Goal: Check status: Check status

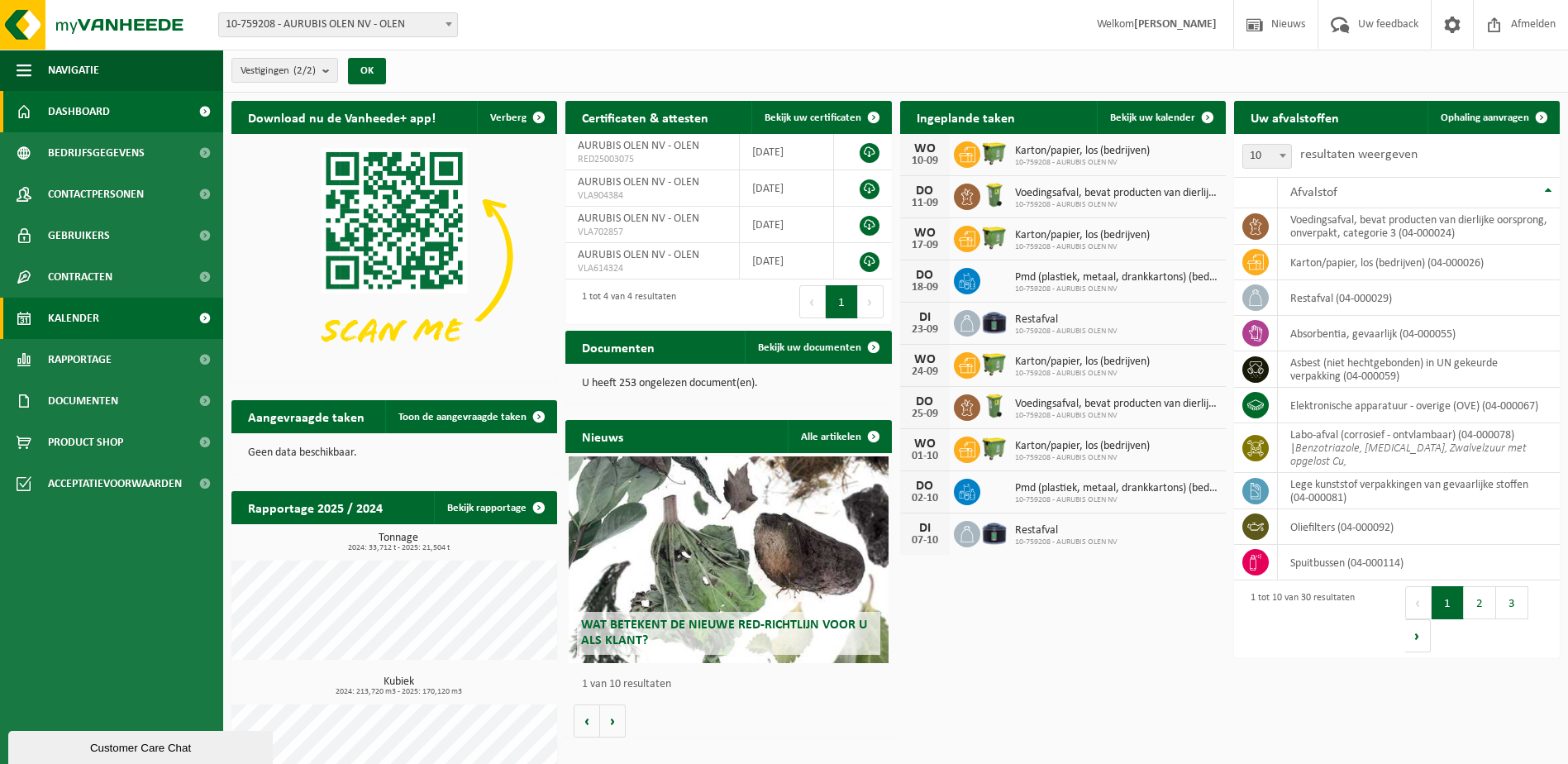
click at [85, 328] on span "Kalender" at bounding box center [74, 319] width 51 height 42
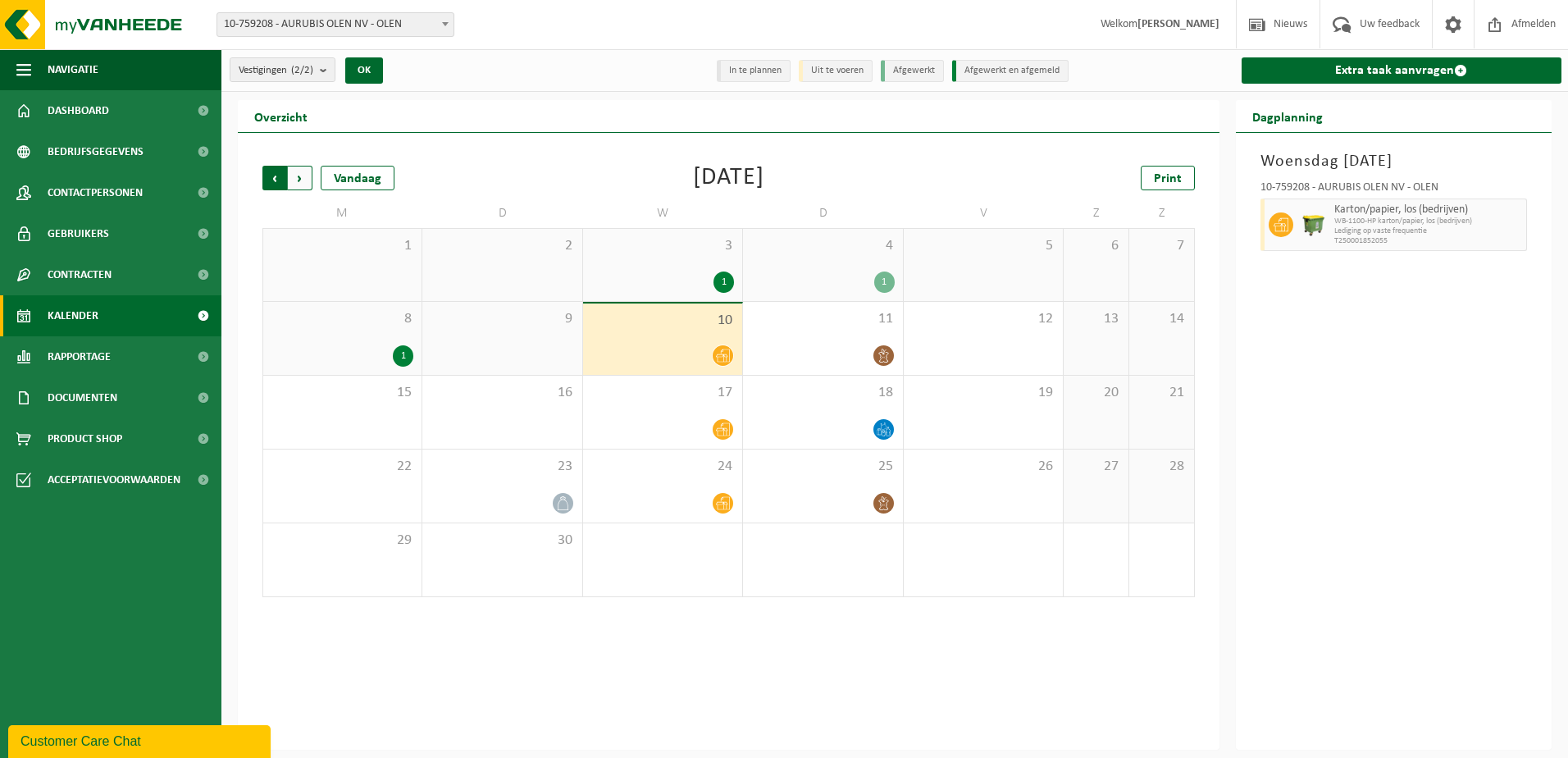
click at [298, 173] on span "Volgende" at bounding box center [299, 178] width 24 height 24
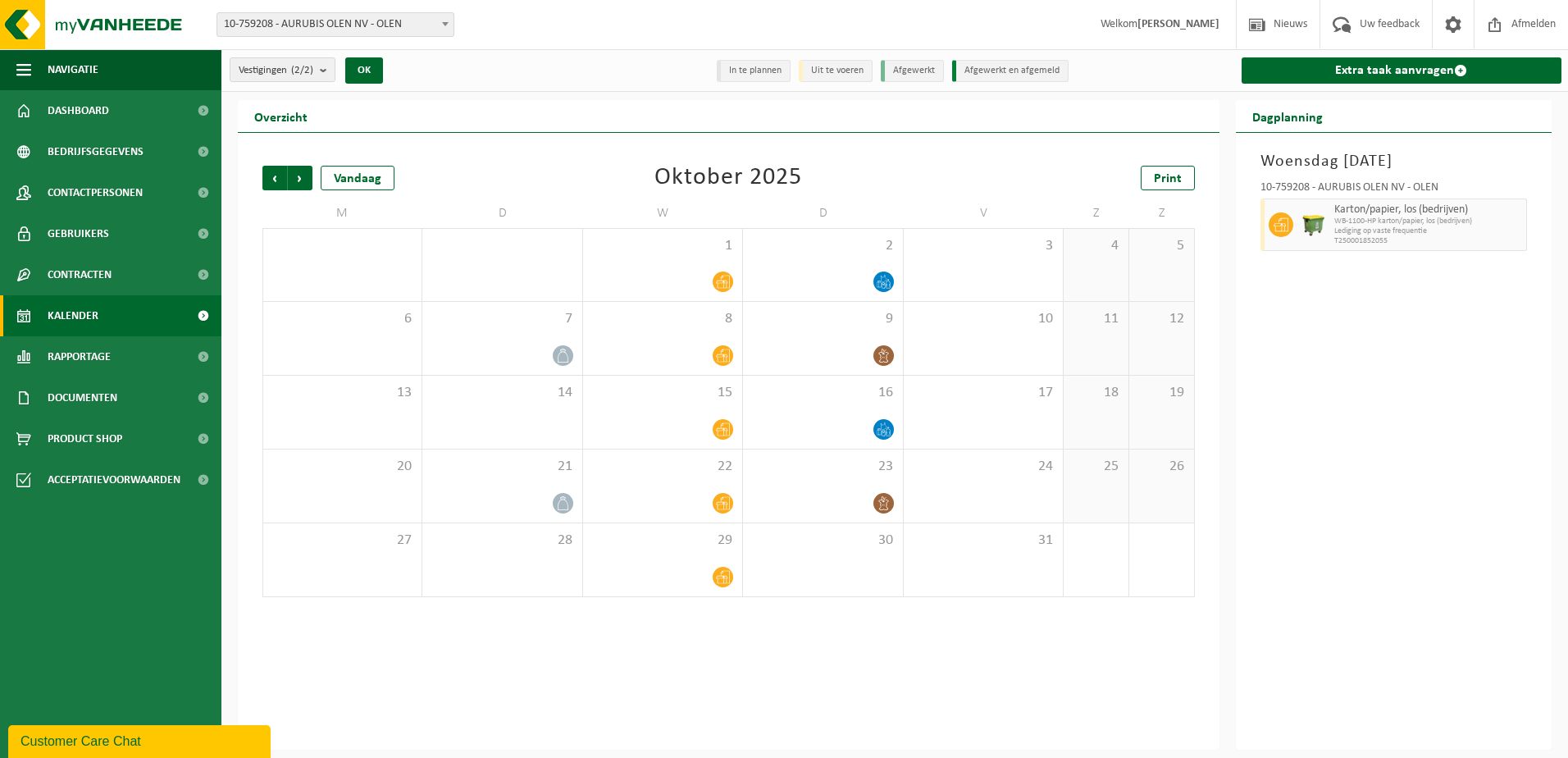
click at [298, 173] on span "Volgende" at bounding box center [299, 178] width 24 height 24
click at [278, 178] on span "Vorige" at bounding box center [274, 178] width 24 height 24
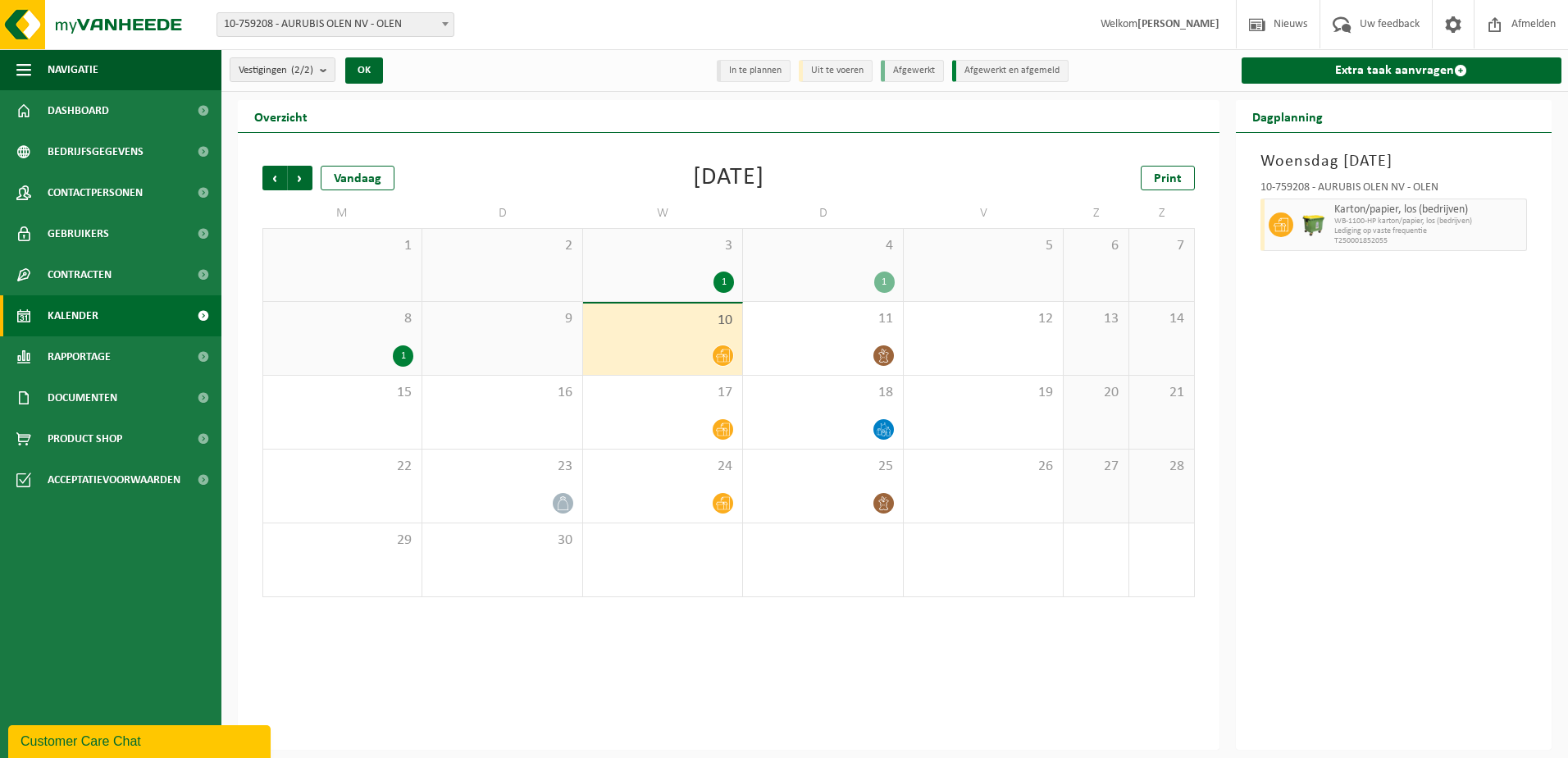
click at [278, 178] on span "Vorige" at bounding box center [274, 178] width 24 height 24
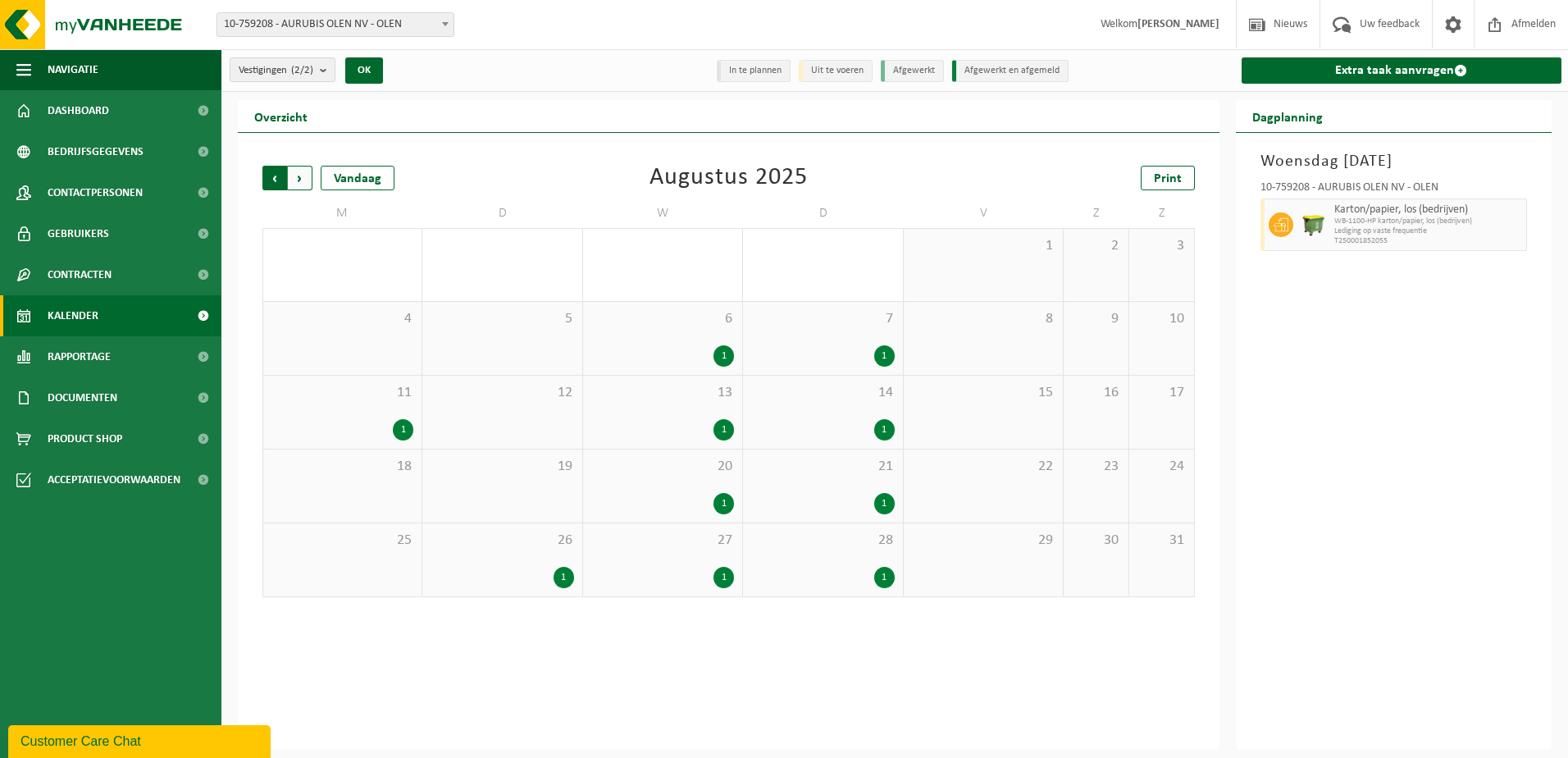
click at [296, 175] on span "Volgende" at bounding box center [299, 178] width 24 height 24
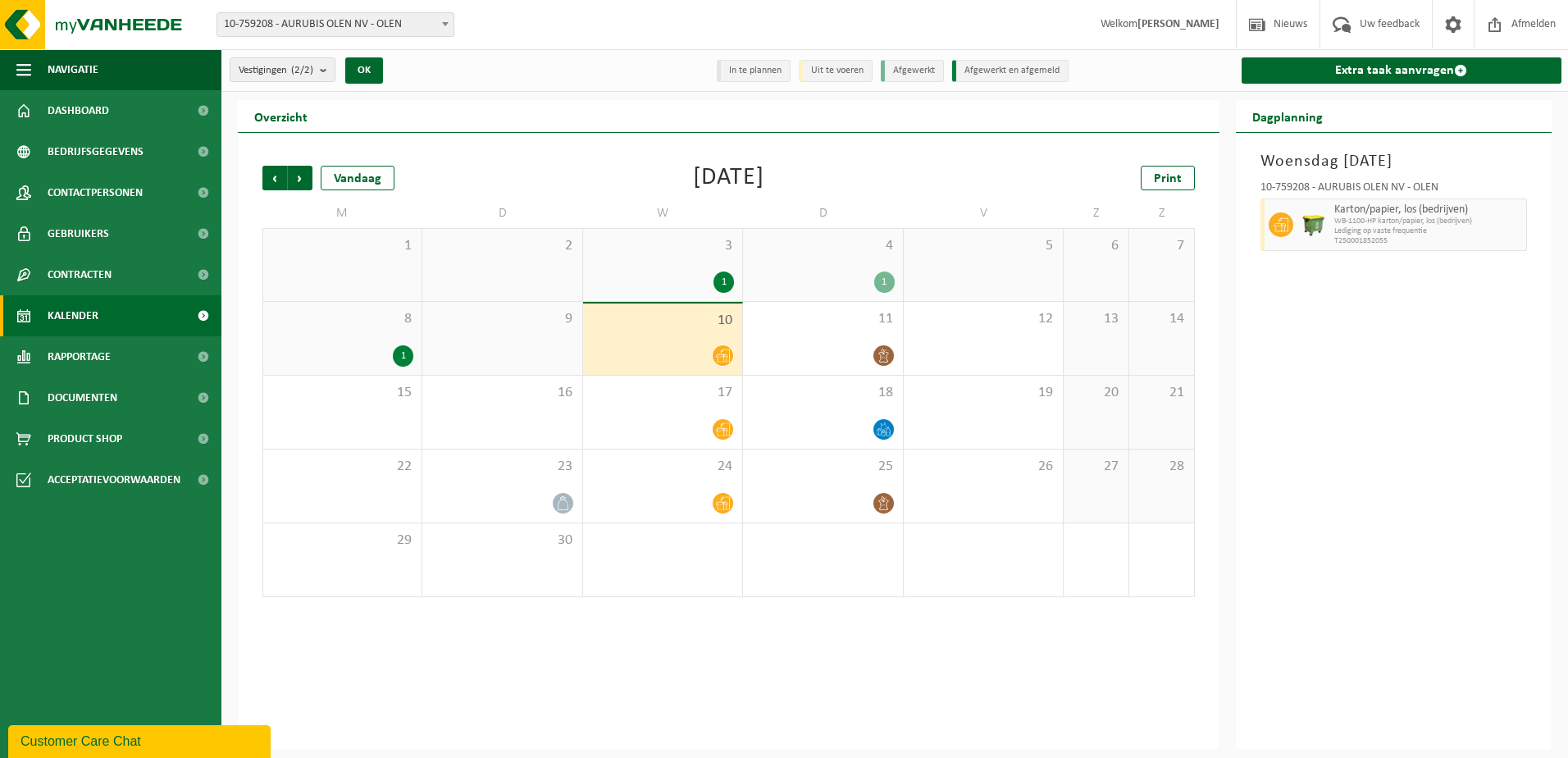
click at [989, 69] on li "Afgewerkt en afgemeld" at bounding box center [1010, 70] width 116 height 23
click at [917, 70] on li "Afgewerkt" at bounding box center [912, 70] width 63 height 23
click at [834, 76] on li "Uit te voeren" at bounding box center [835, 70] width 74 height 23
click at [749, 75] on li "In te plannen" at bounding box center [753, 70] width 74 height 23
click at [298, 172] on span "Volgende" at bounding box center [299, 178] width 24 height 24
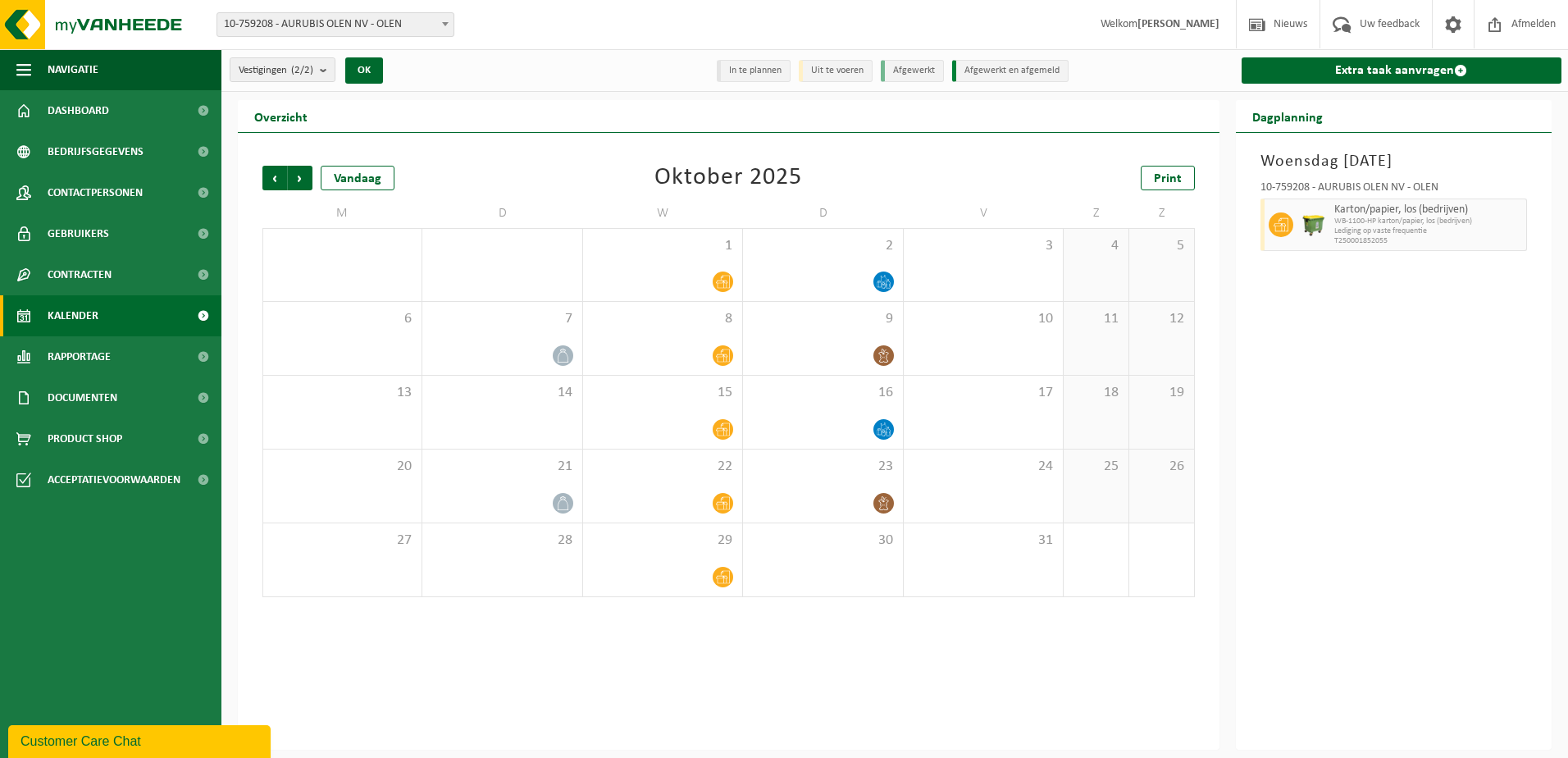
click at [298, 172] on span "Volgende" at bounding box center [299, 178] width 24 height 24
click at [278, 175] on span "Vorige" at bounding box center [274, 178] width 24 height 24
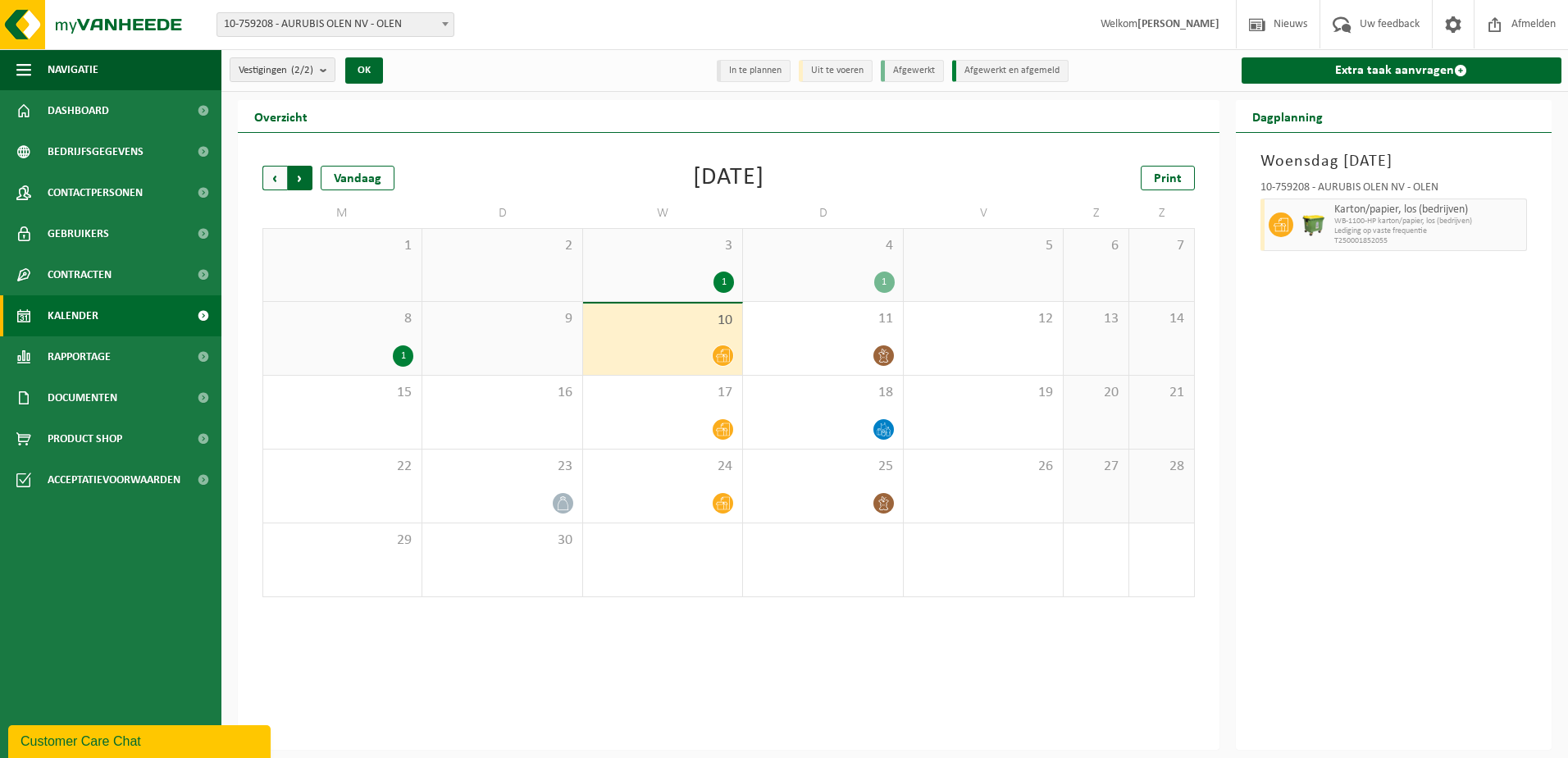
click at [275, 183] on span "Vorige" at bounding box center [274, 178] width 24 height 24
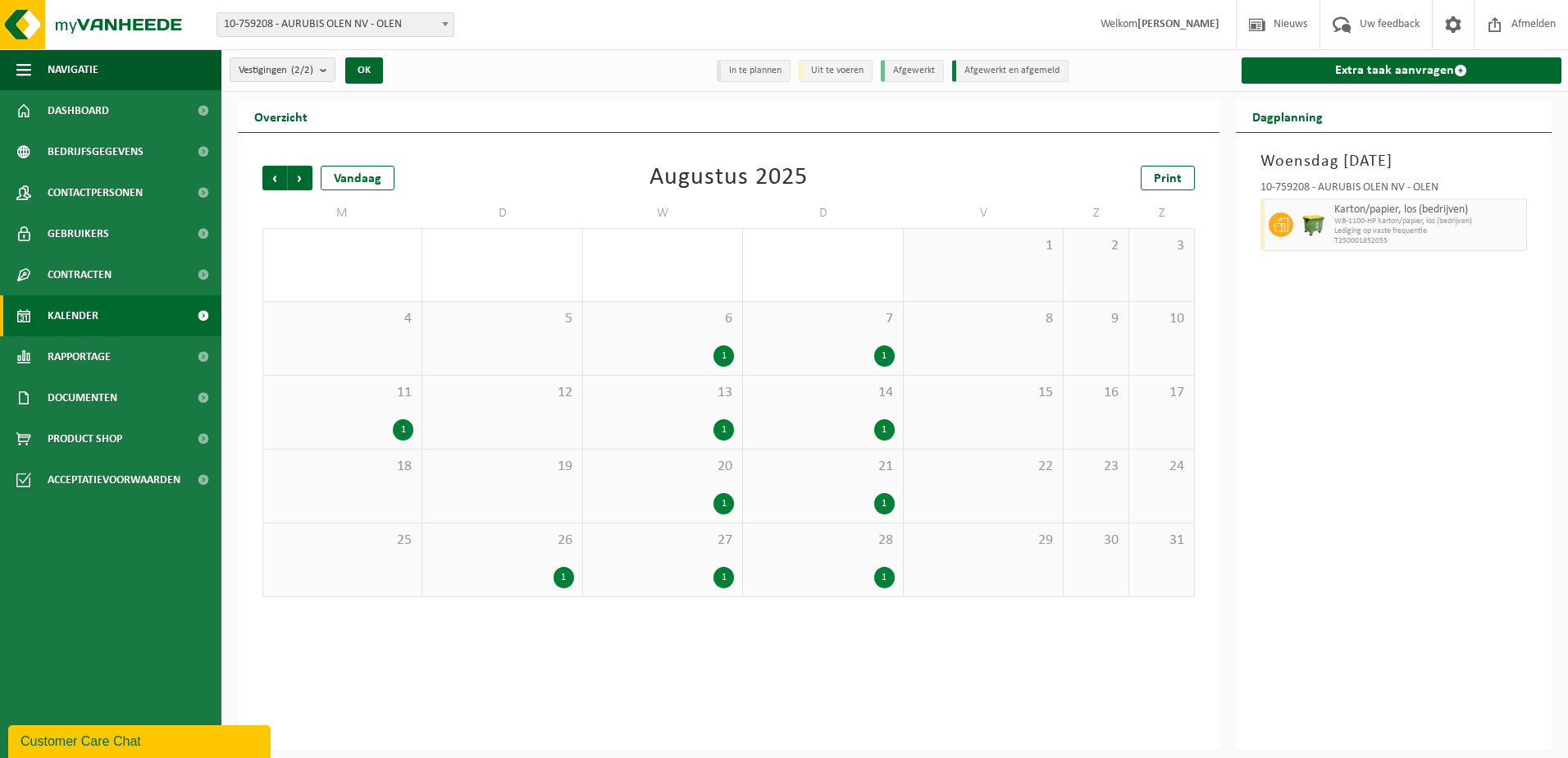
click at [697, 341] on div "6 1" at bounding box center [662, 338] width 160 height 73
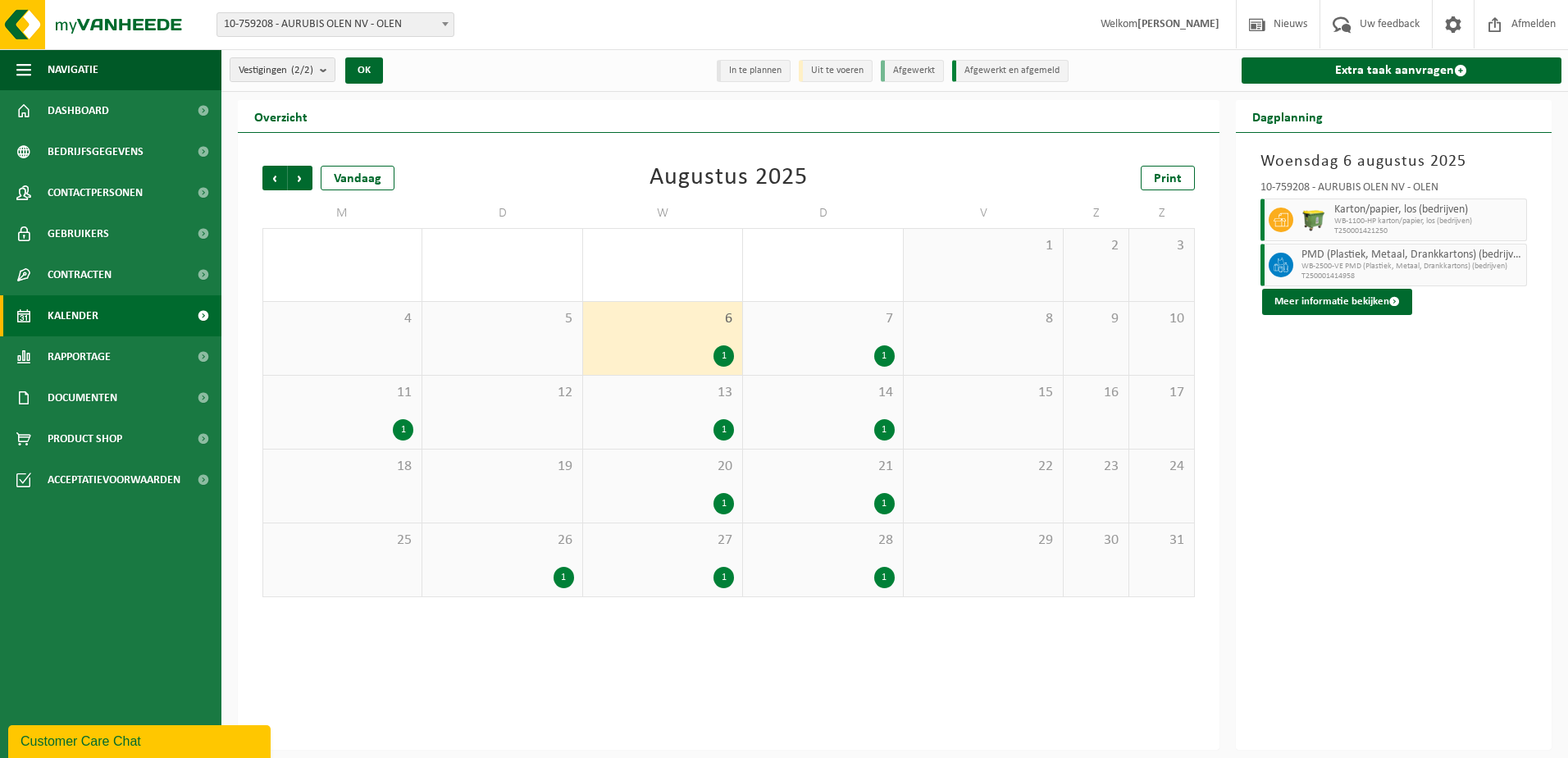
click at [673, 411] on div "13 1" at bounding box center [662, 412] width 160 height 73
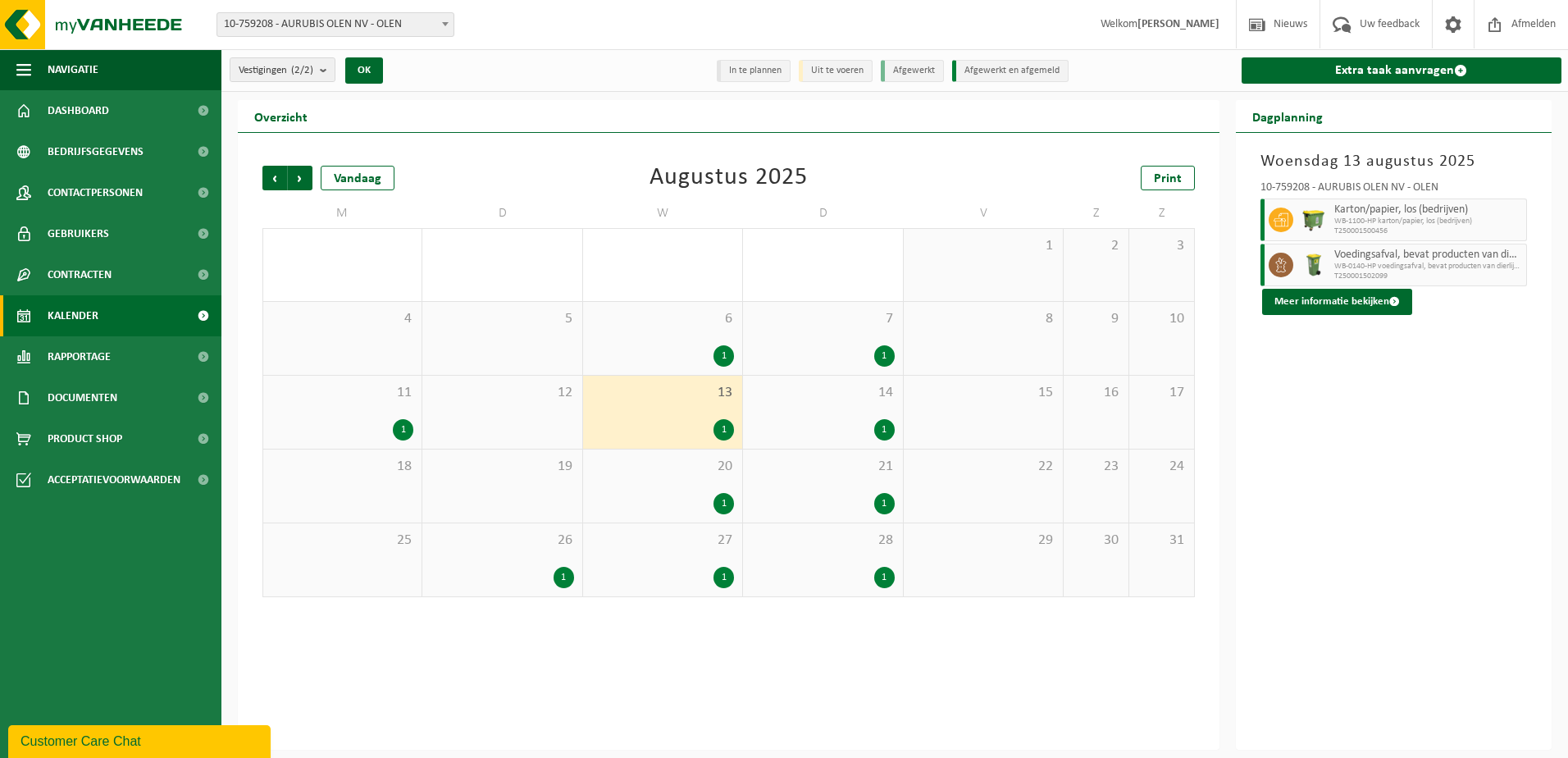
click at [670, 481] on div "20 1" at bounding box center [662, 486] width 160 height 73
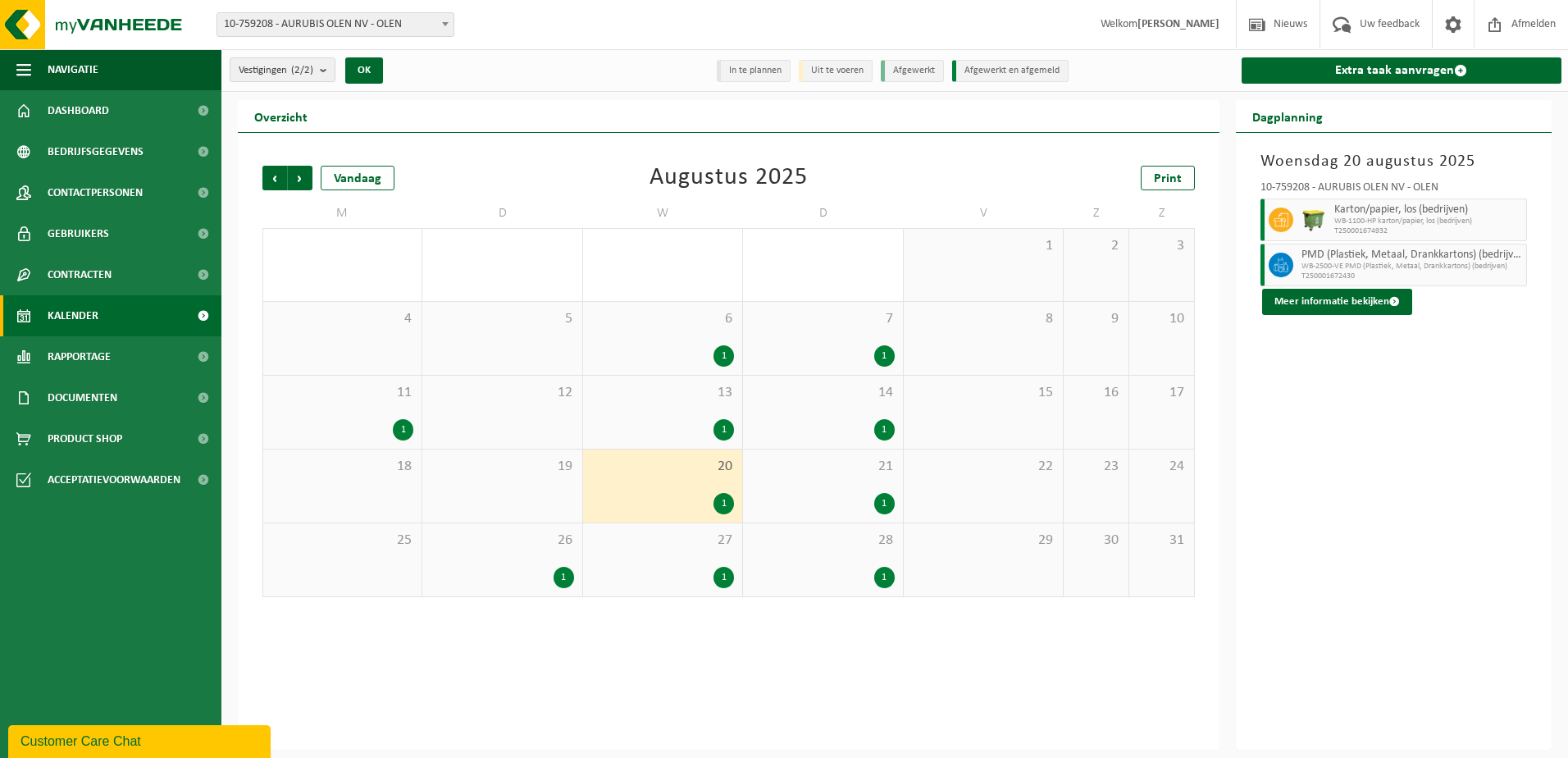
click at [661, 574] on div "1" at bounding box center [662, 578] width 142 height 22
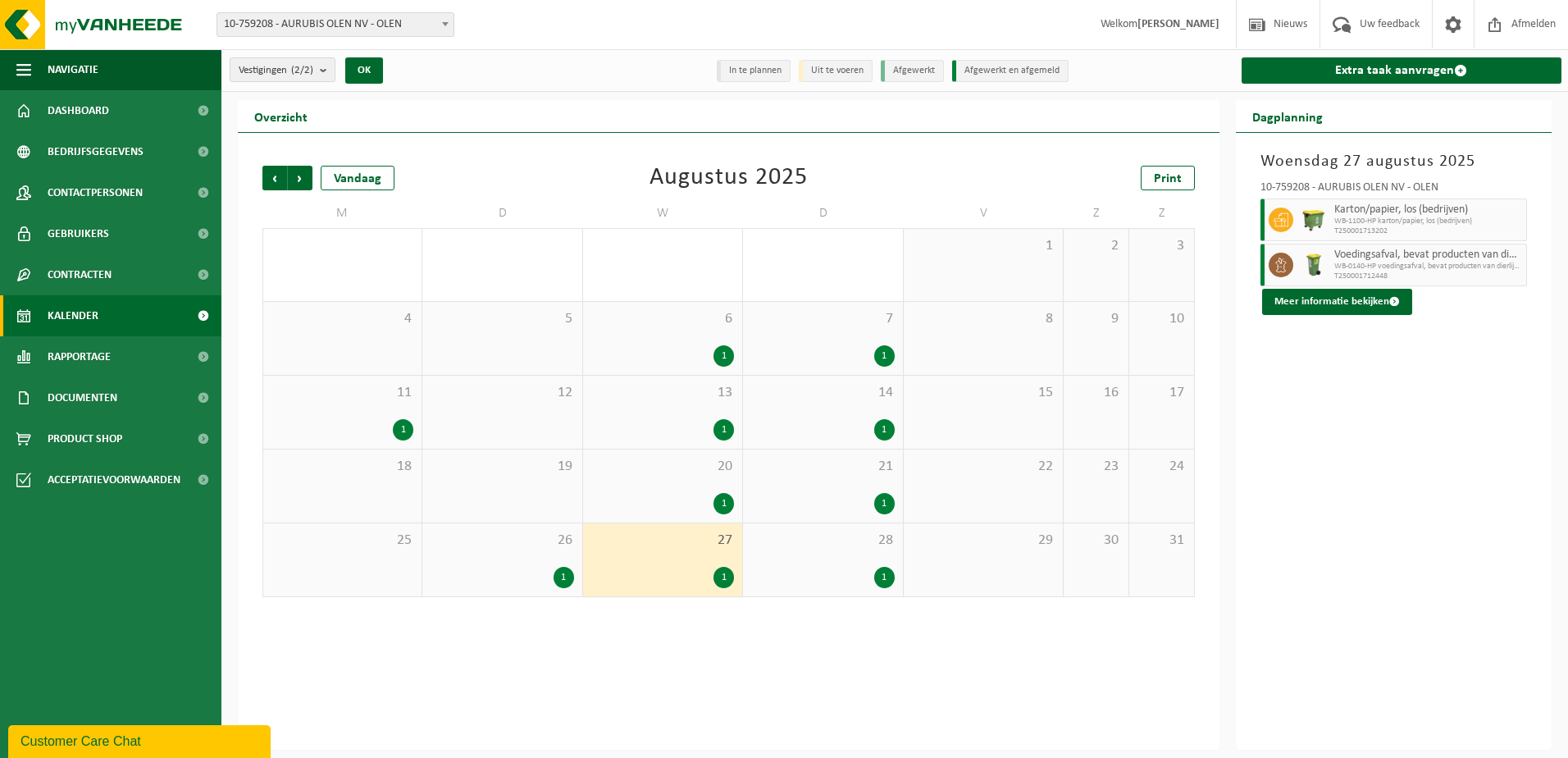
click at [683, 467] on span "20" at bounding box center [662, 467] width 142 height 18
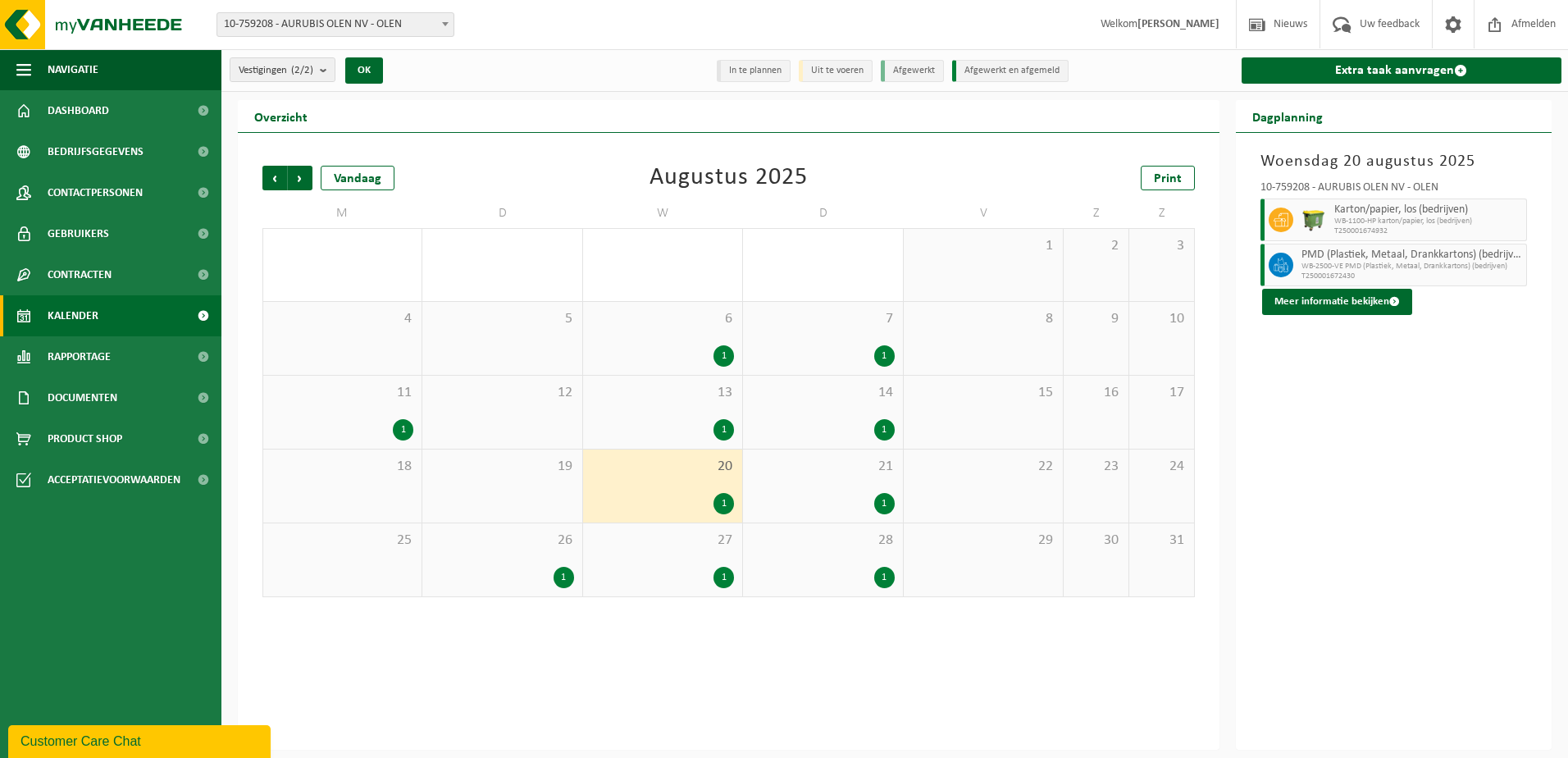
click at [688, 347] on div "1" at bounding box center [662, 356] width 142 height 22
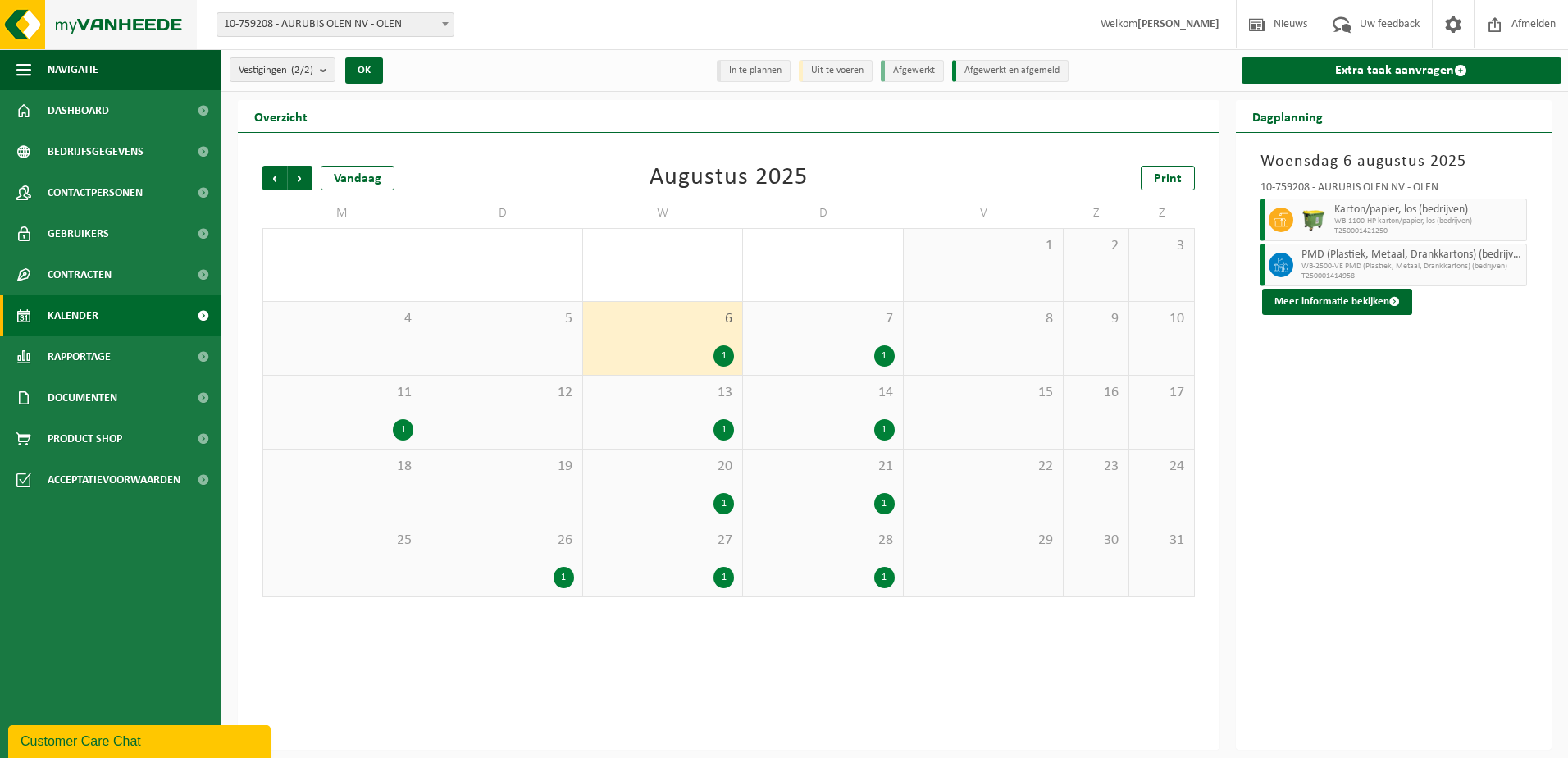
click at [96, 20] on img at bounding box center [98, 24] width 196 height 50
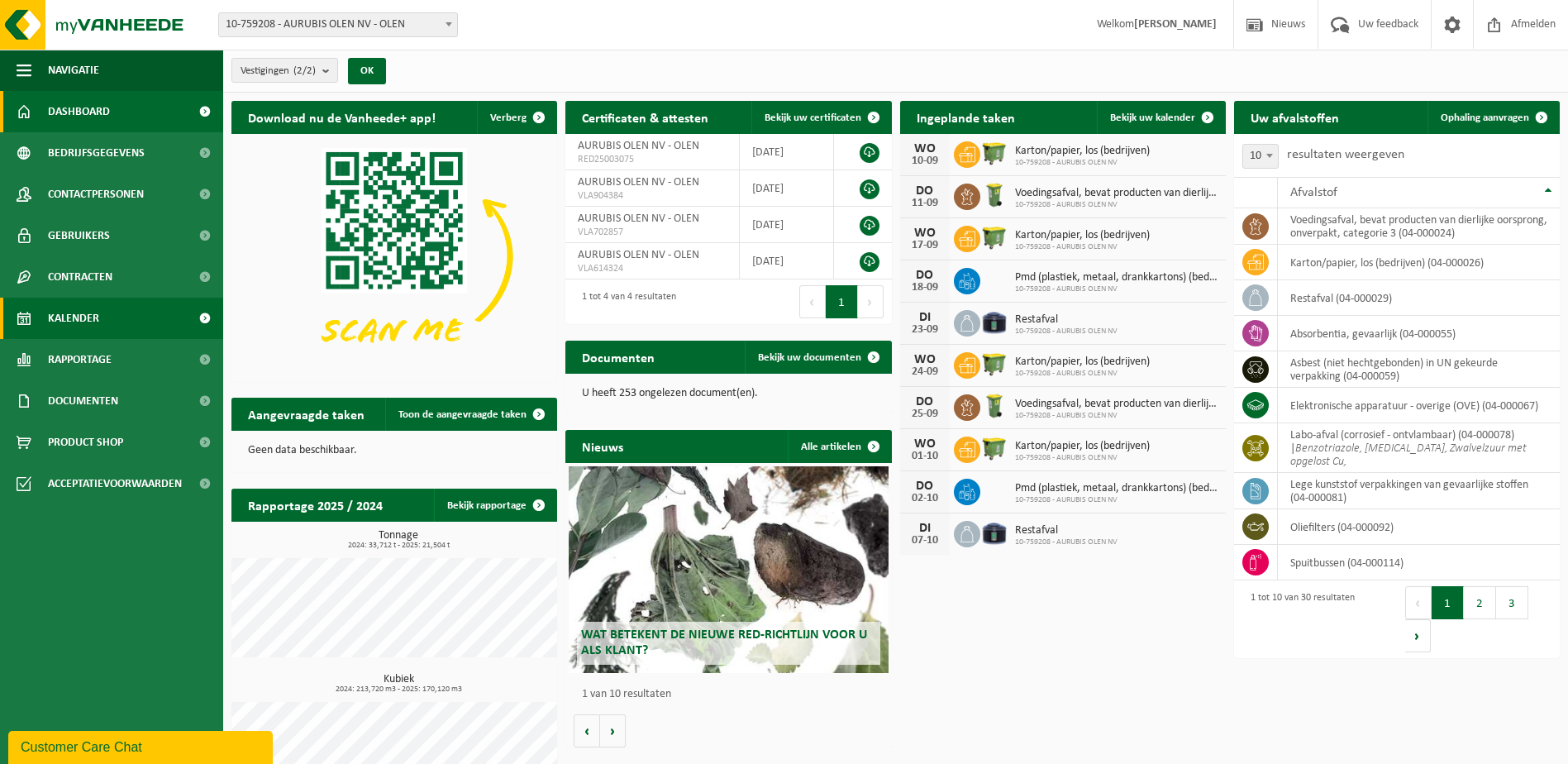
click at [98, 323] on span "Kalender" at bounding box center [74, 319] width 51 height 42
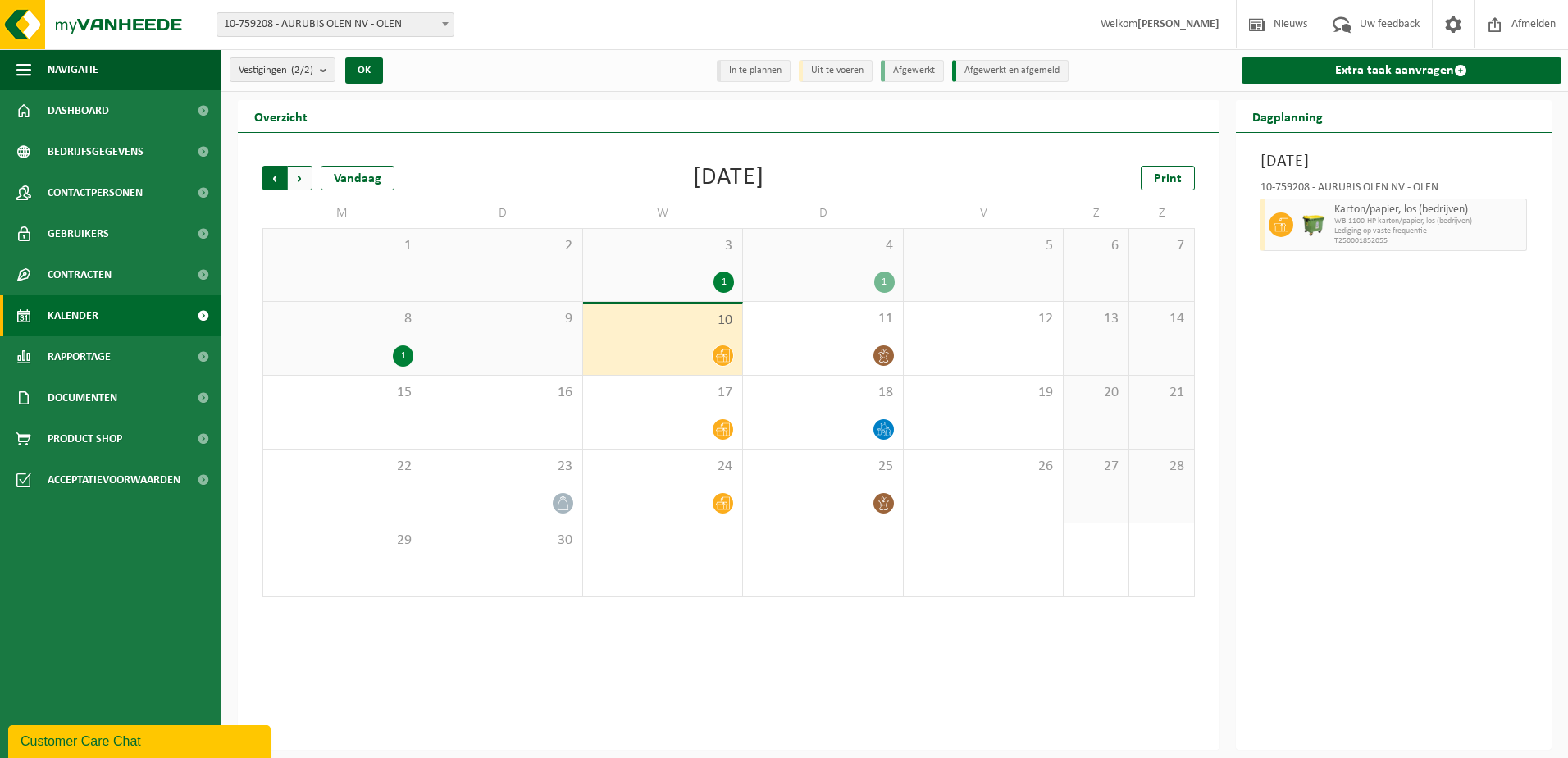
click at [296, 173] on span "Volgende" at bounding box center [299, 178] width 24 height 24
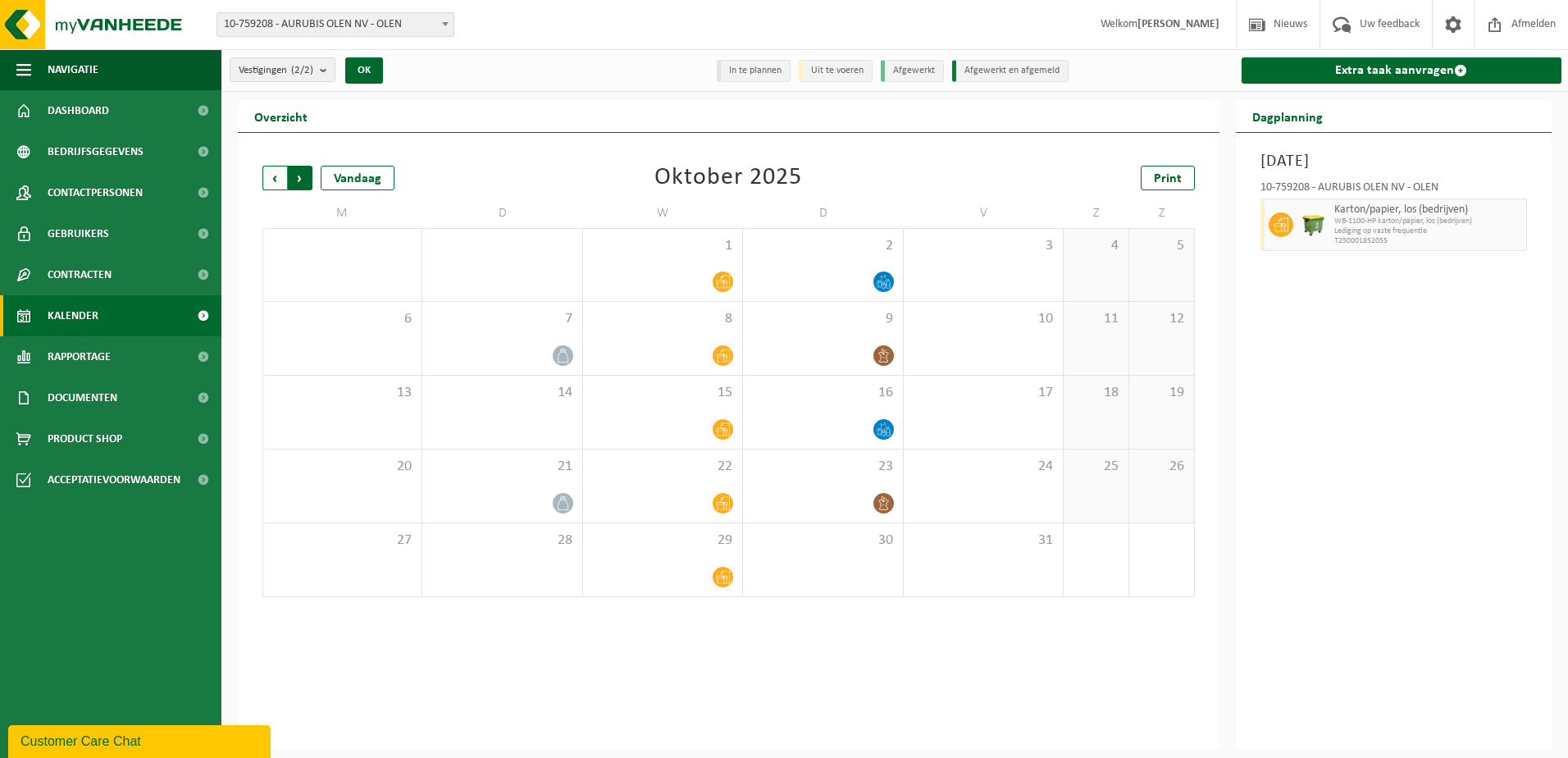
click at [268, 176] on span "Vorige" at bounding box center [274, 178] width 24 height 24
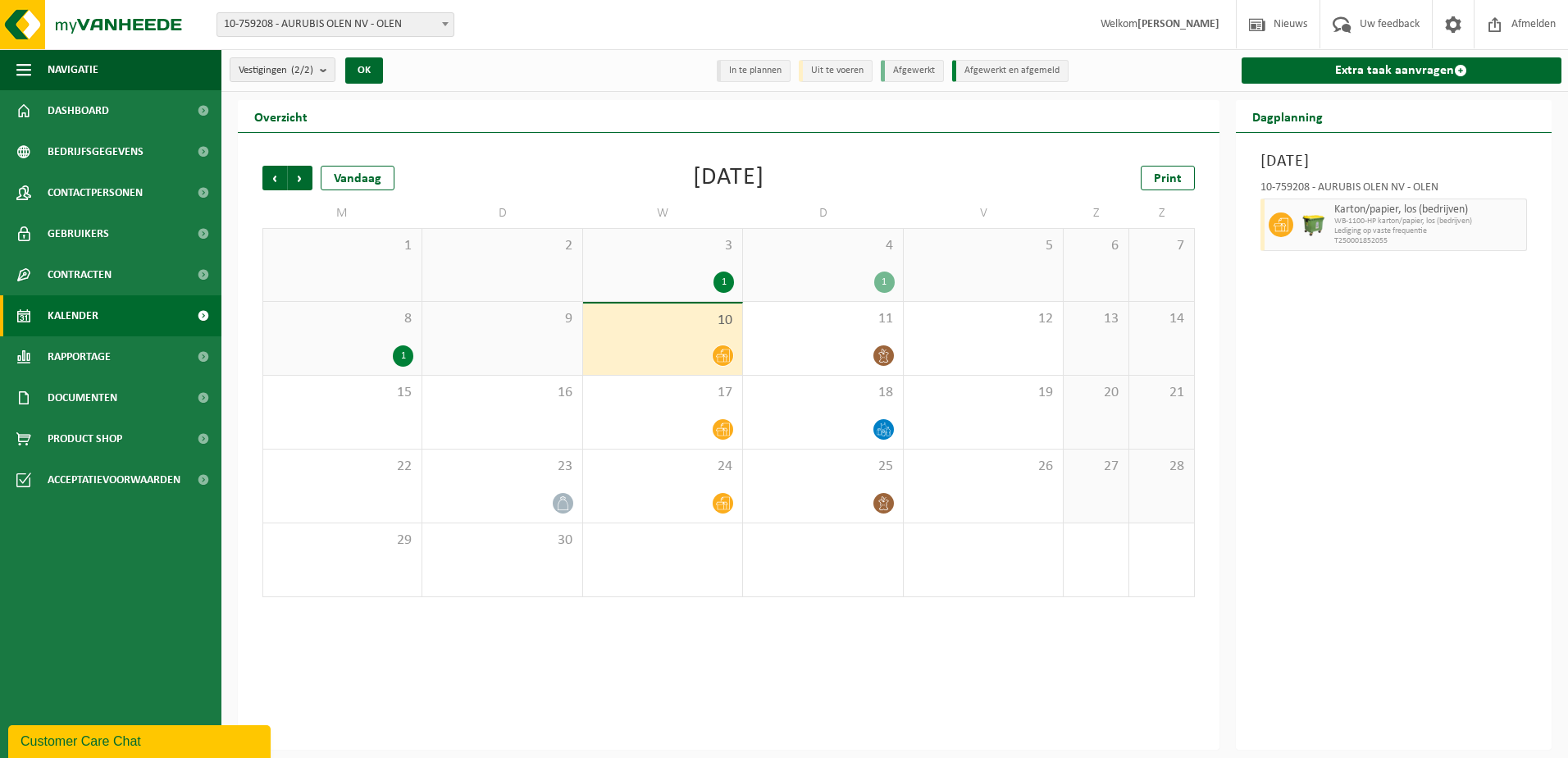
click at [364, 315] on span "8" at bounding box center [342, 319] width 141 height 18
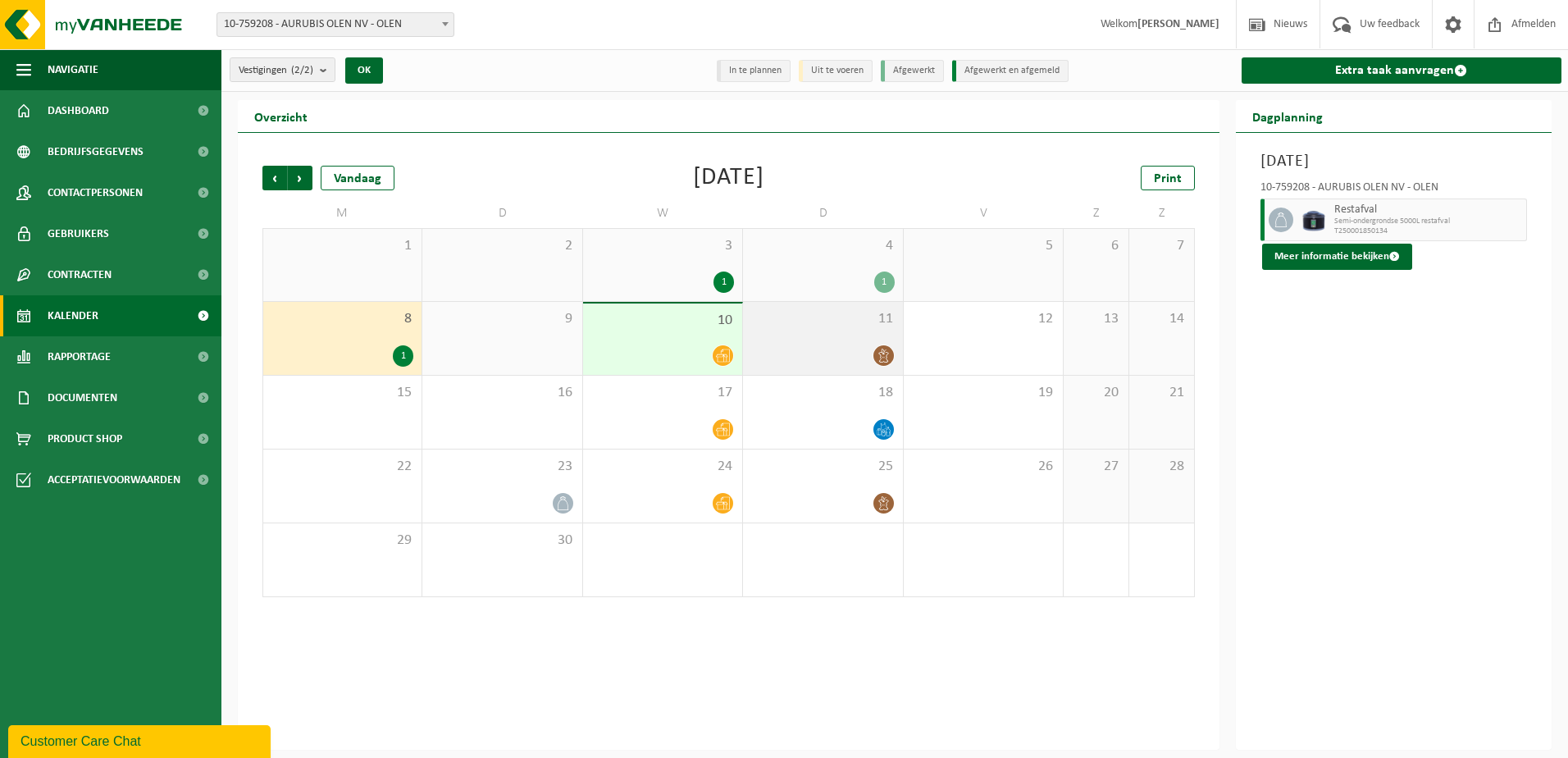
click at [839, 342] on div "11" at bounding box center [823, 338] width 160 height 73
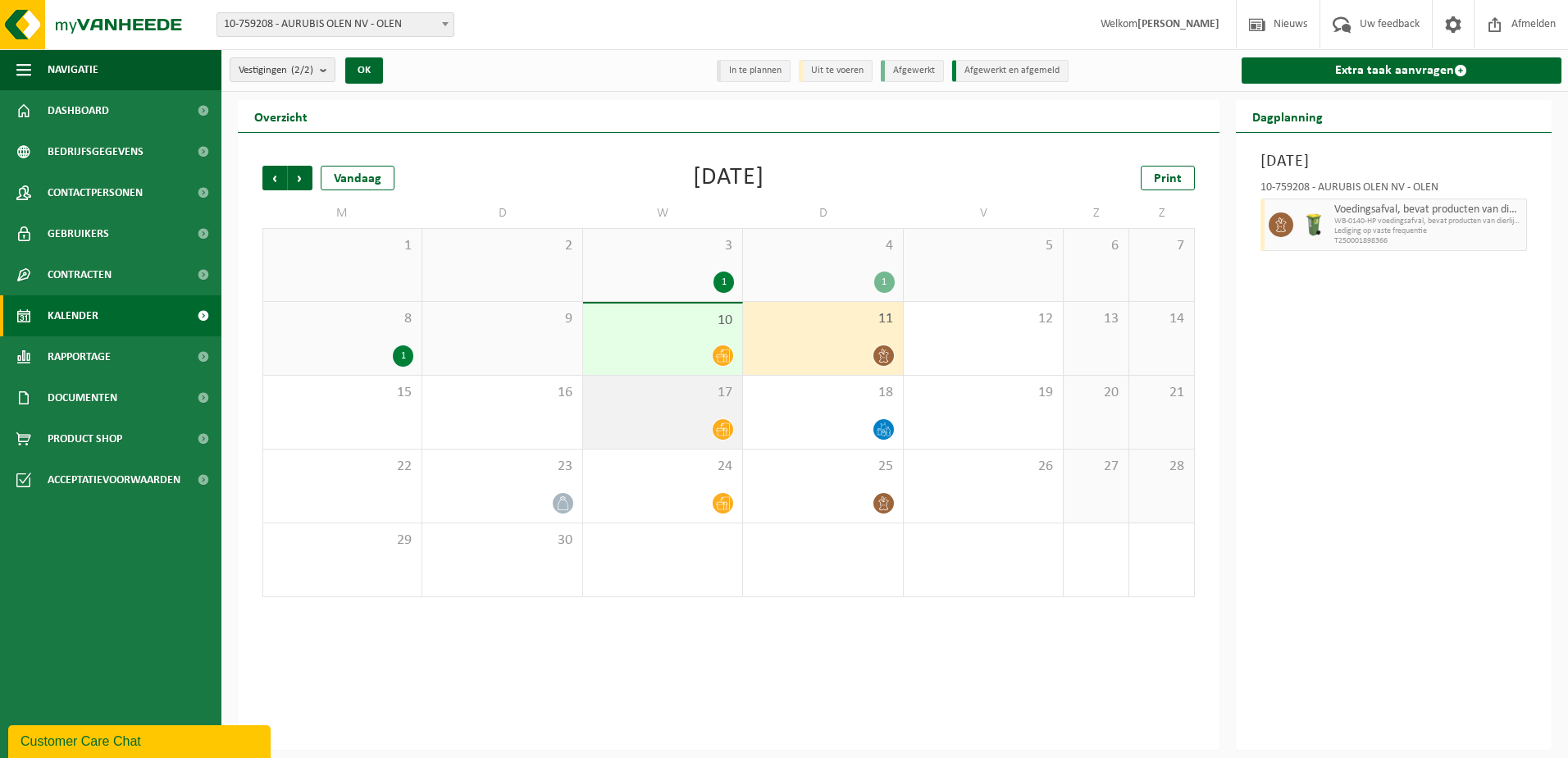
click at [707, 394] on span "17" at bounding box center [662, 393] width 142 height 18
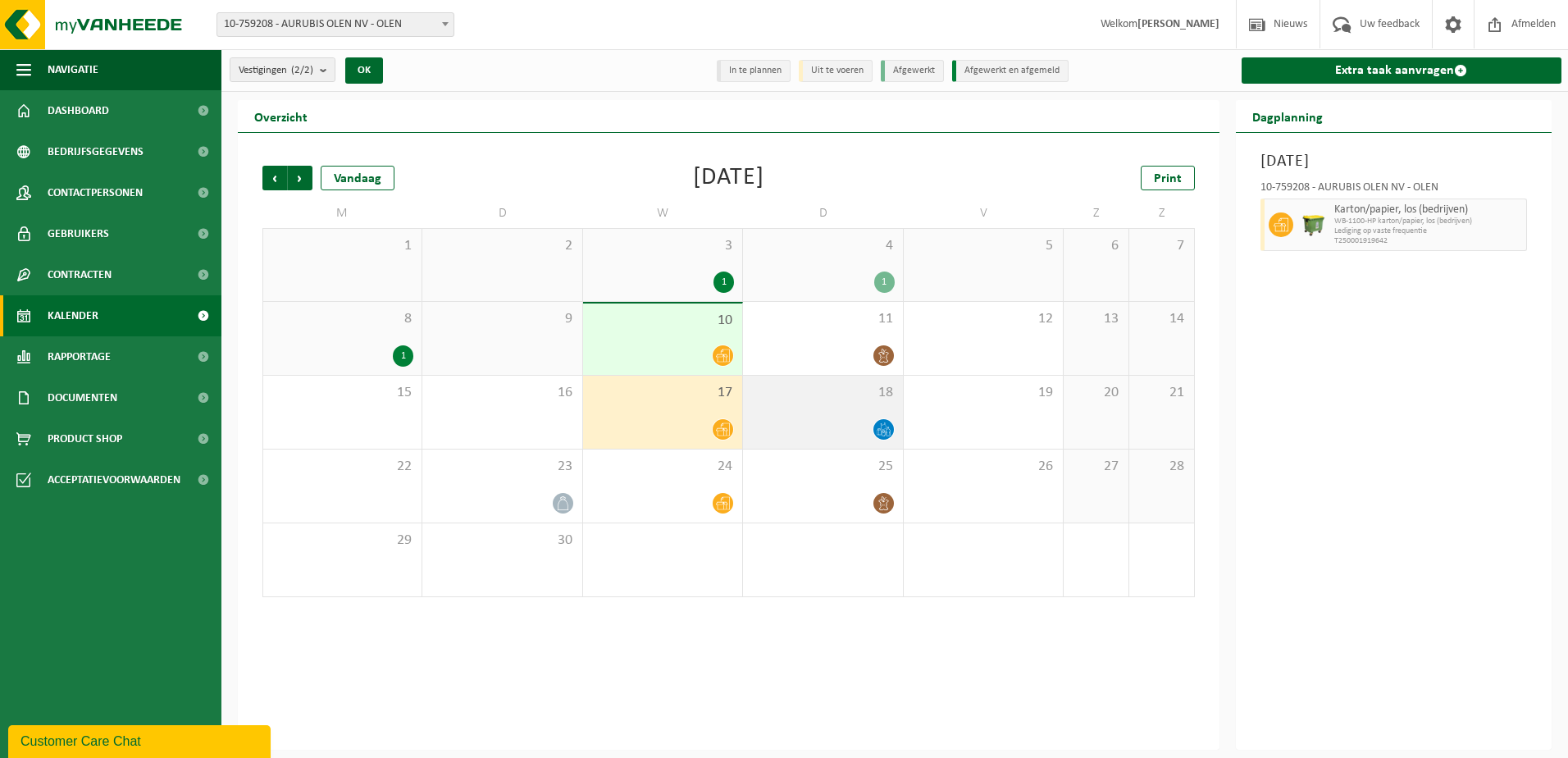
click at [840, 405] on div "18" at bounding box center [823, 412] width 160 height 73
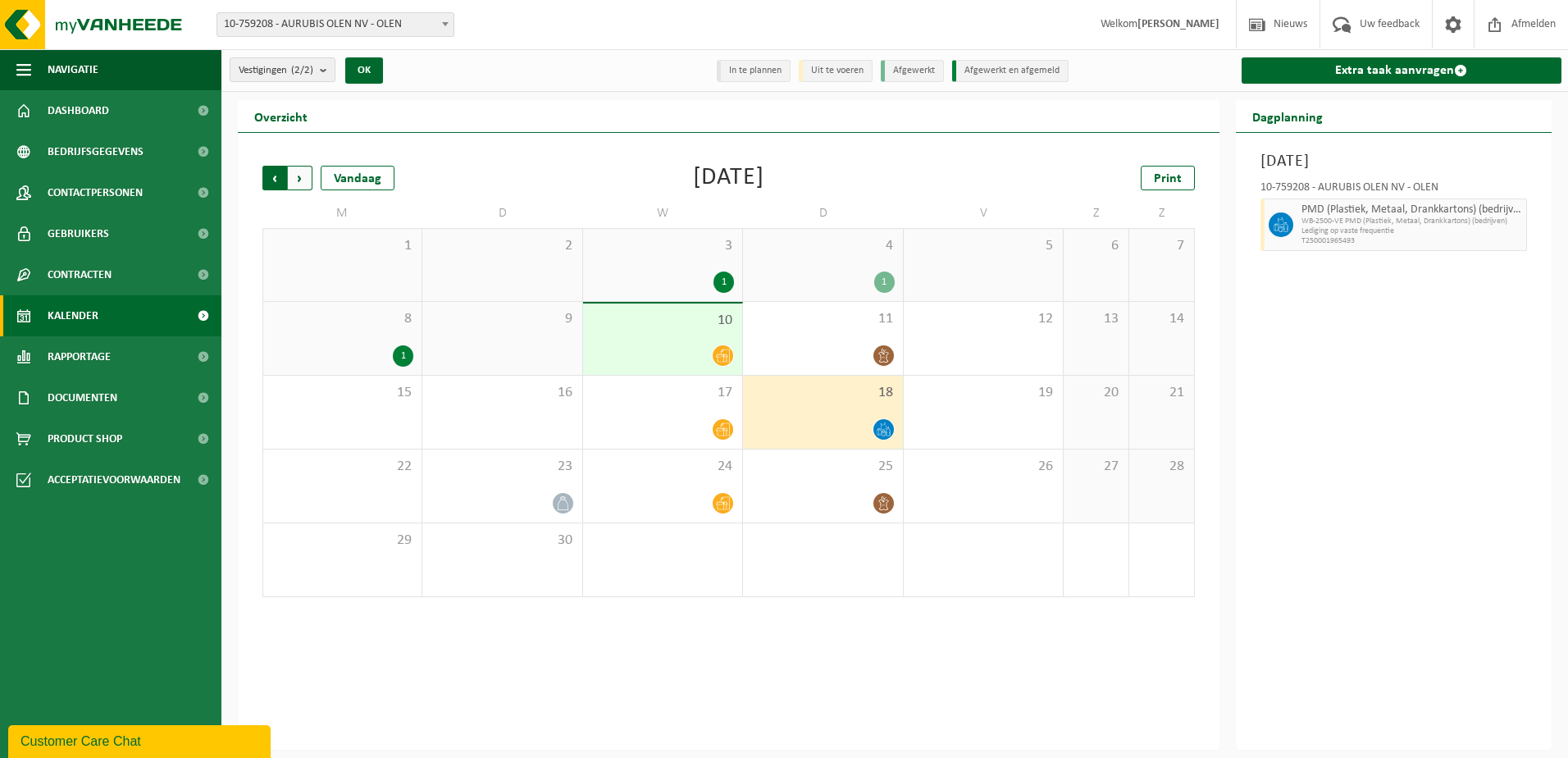
click at [307, 181] on span "Volgende" at bounding box center [299, 178] width 24 height 24
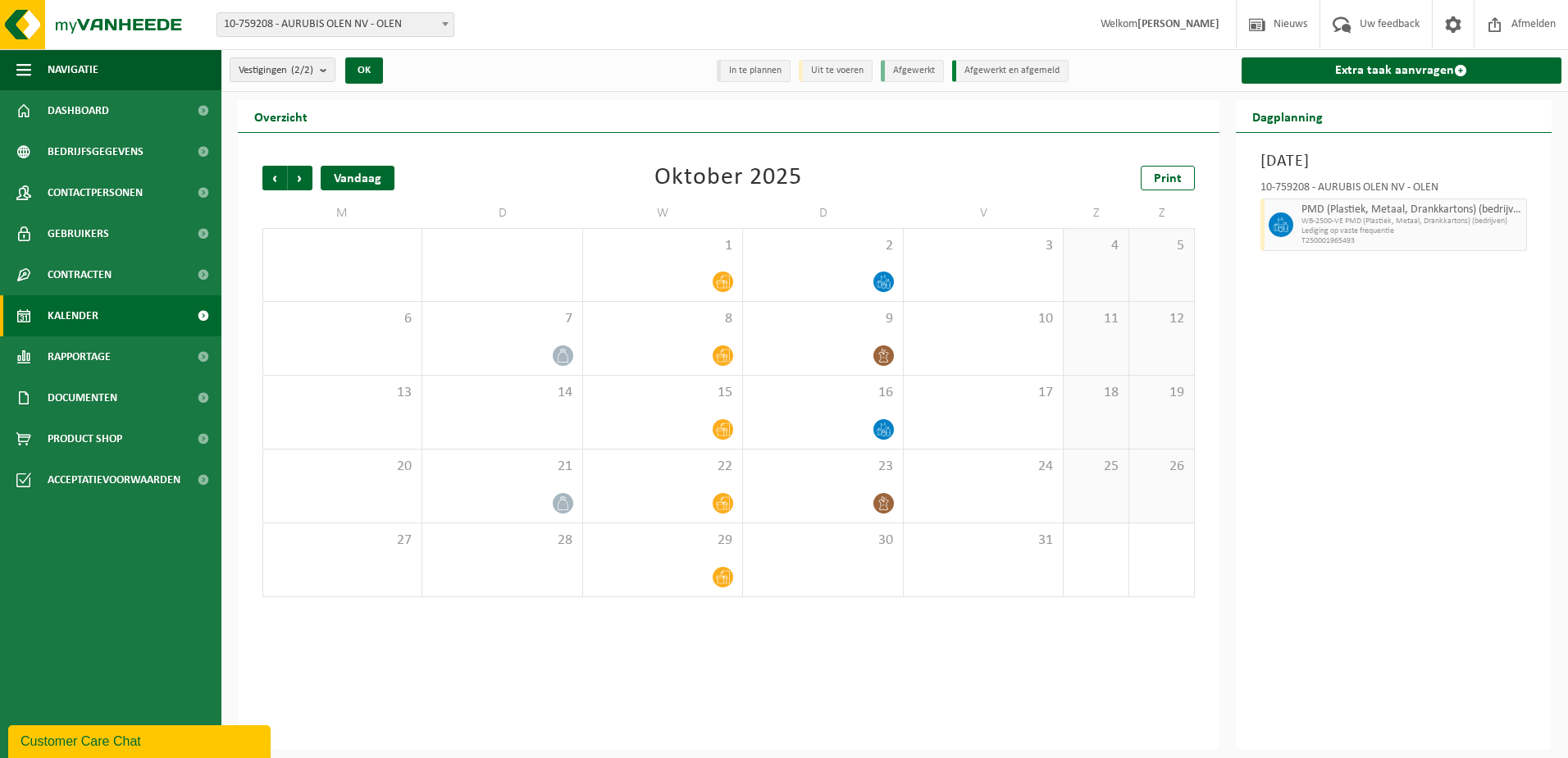
click at [359, 178] on div "Vandaag" at bounding box center [358, 178] width 74 height 24
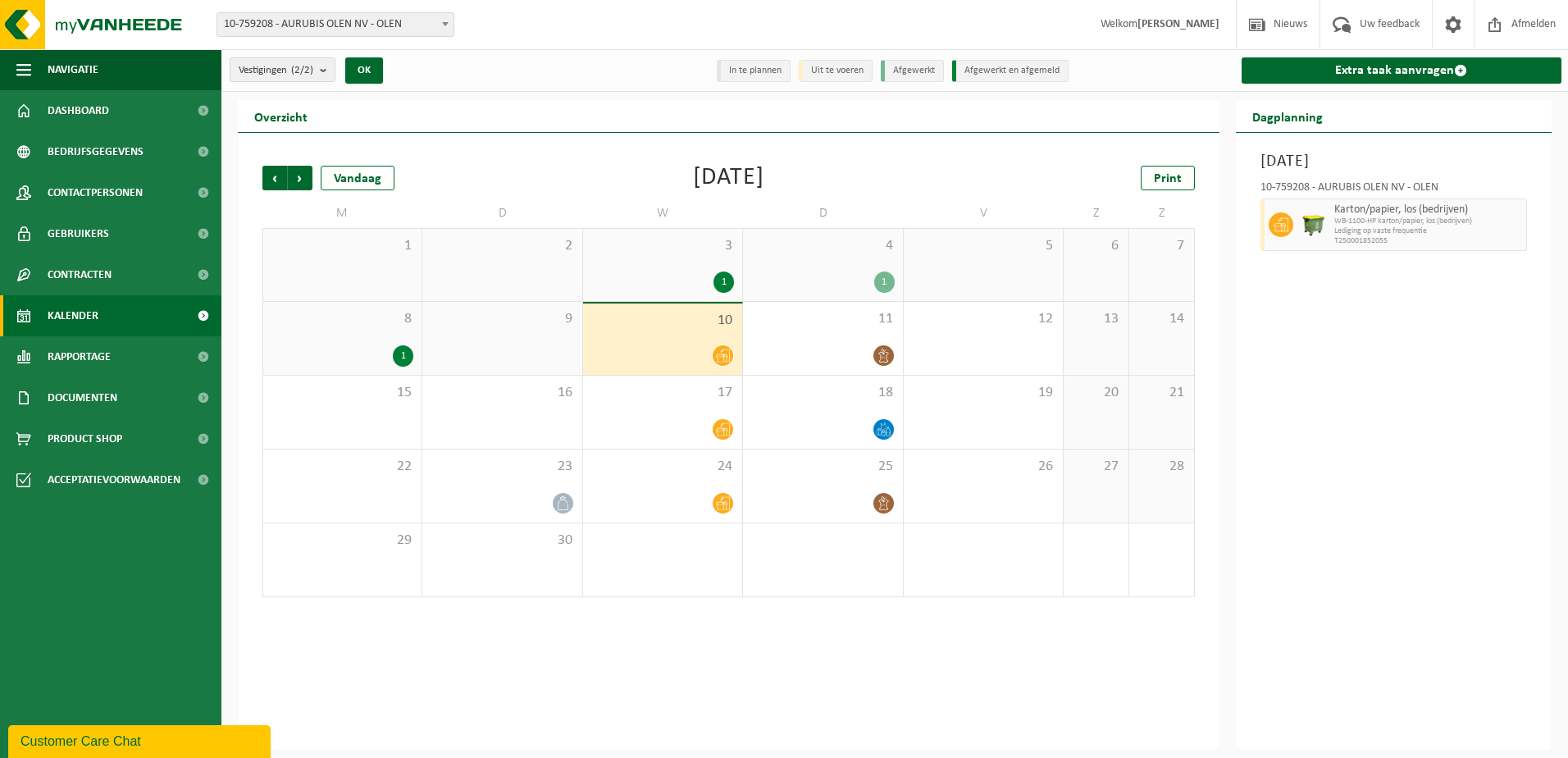
click at [250, 315] on div "Vorige Volgende Vandaag [DATE] Print M D W D V Z Z 1 2 3 1 4 1 5 6 7 8 1 9 10 1…" at bounding box center [728, 441] width 981 height 616
click at [240, 229] on div "Vorige Volgende Vandaag [DATE] Print M D W D V Z Z 1 2 3 1 4 1 5 6 7 8 1 9 10 1…" at bounding box center [728, 441] width 981 height 616
